Goal: Find specific page/section: Find specific page/section

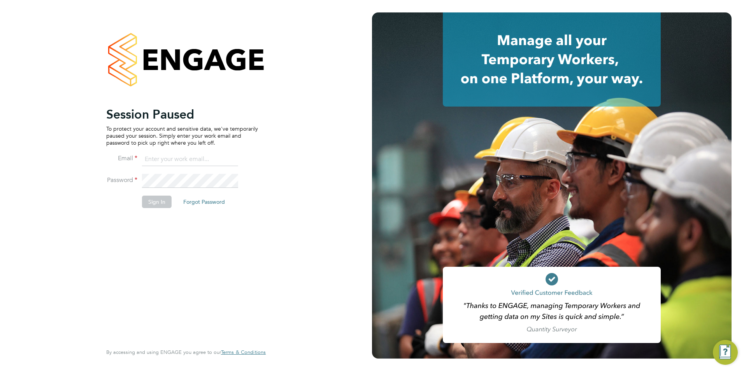
type input "billy.McNamara@regensolutions.co.uk"
drag, startPoint x: 161, startPoint y: 196, endPoint x: 162, endPoint y: 202, distance: 5.5
click at [161, 196] on button "Sign In" at bounding box center [157, 202] width 30 height 12
click at [162, 203] on div "Sorry, we are having problems connecting to our services." at bounding box center [186, 185] width 372 height 371
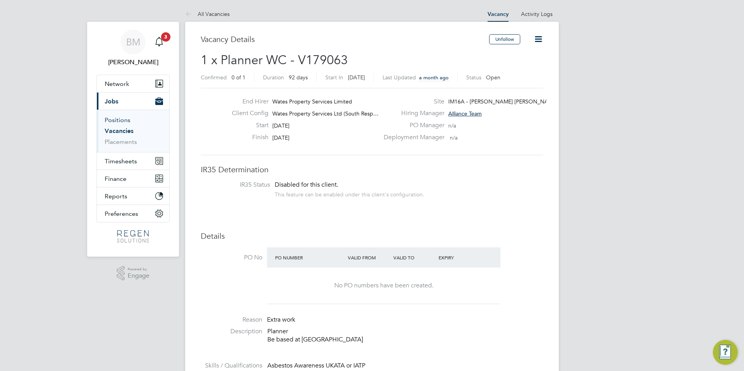
click at [117, 120] on link "Positions" at bounding box center [118, 119] width 26 height 7
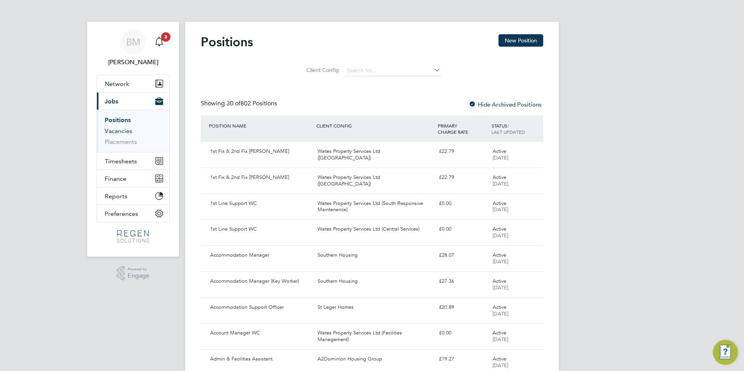
click at [114, 134] on link "Vacancies" at bounding box center [119, 130] width 28 height 7
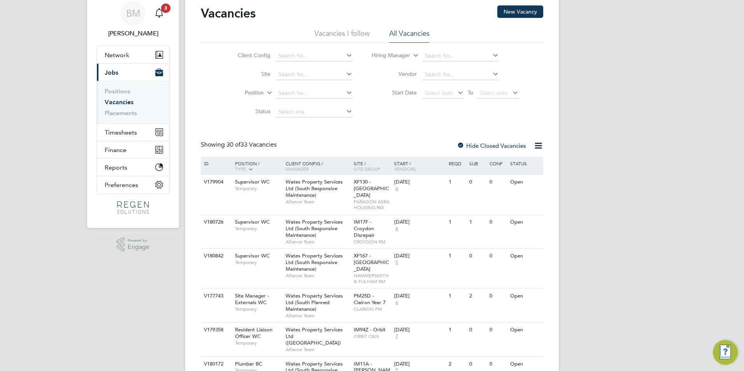
scroll to position [78, 0]
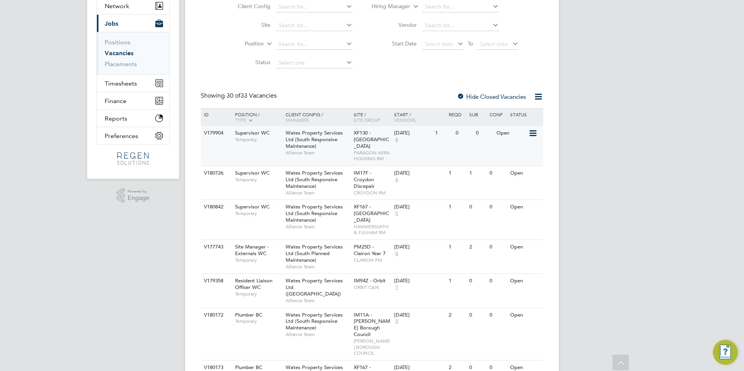
click at [97, 15] on button "Current page: Jobs" at bounding box center [133, 23] width 72 height 17
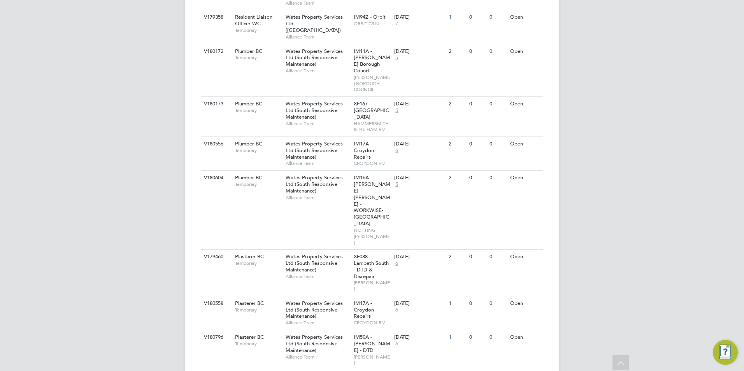
scroll to position [350, 0]
